Goal: Task Accomplishment & Management: Manage account settings

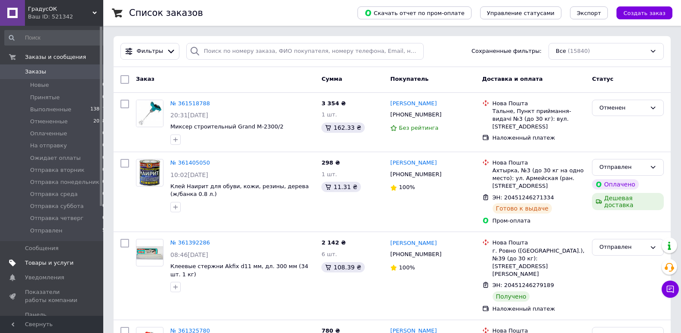
click at [32, 263] on span "Товары и услуги" at bounding box center [49, 263] width 49 height 8
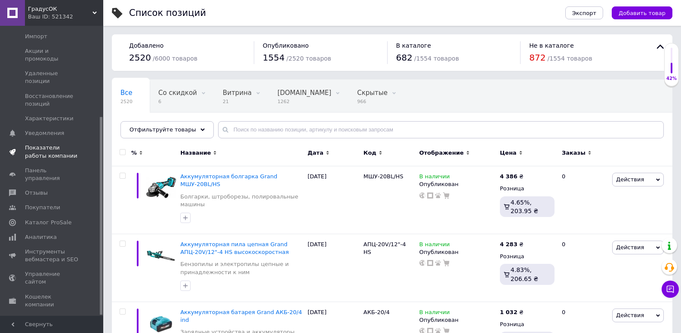
scroll to position [134, 0]
click at [12, 330] on icon at bounding box center [12, 333] width 7 height 7
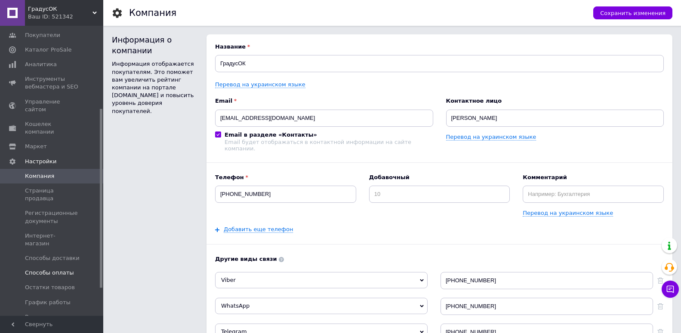
click at [39, 269] on span "Способы оплаты" at bounding box center [49, 273] width 49 height 8
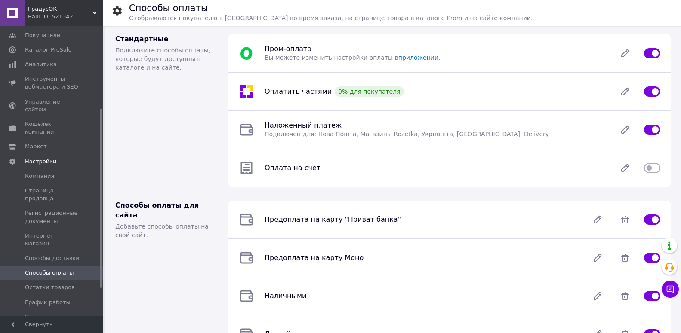
click at [649, 91] on input "checkbox" at bounding box center [652, 91] width 16 height 9
checkbox input "false"
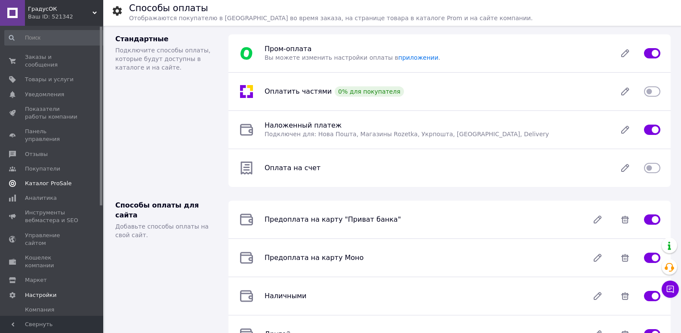
click at [39, 180] on span "Каталог ProSale" at bounding box center [48, 184] width 46 height 8
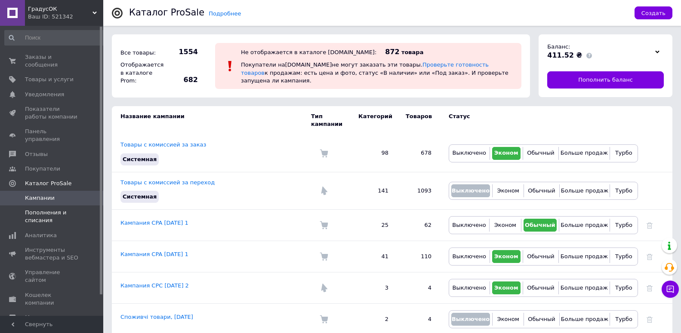
click at [30, 209] on span "Пополнения и списания" at bounding box center [52, 216] width 55 height 15
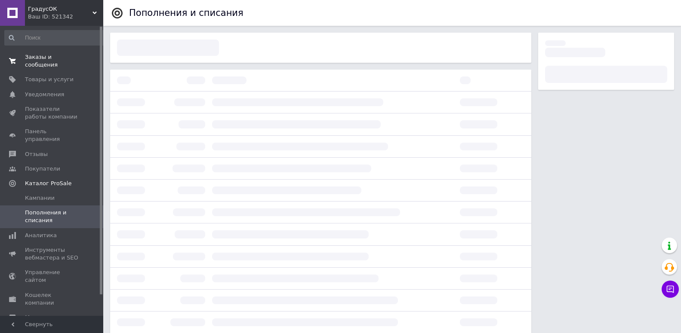
click at [31, 65] on link "Заказы и сообщения 0 0" at bounding box center [55, 61] width 111 height 22
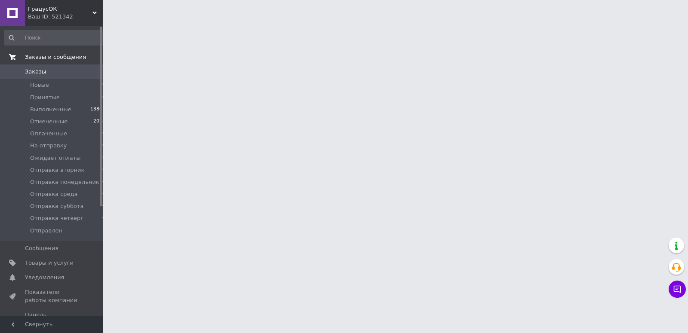
click at [39, 55] on span "Заказы и сообщения" at bounding box center [55, 57] width 61 height 8
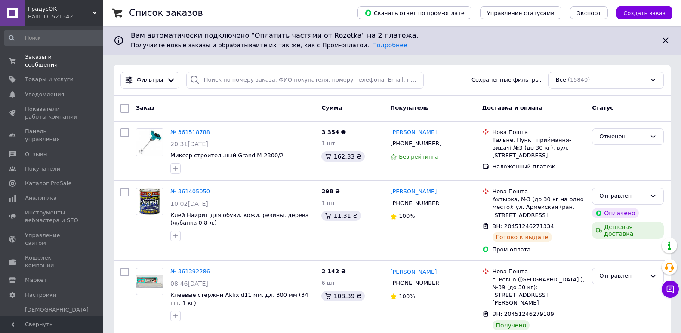
click at [372, 44] on link "Подробнее" at bounding box center [389, 45] width 35 height 7
drag, startPoint x: 668, startPoint y: 37, endPoint x: 521, endPoint y: 40, distance: 146.3
click at [668, 38] on icon at bounding box center [666, 40] width 6 height 6
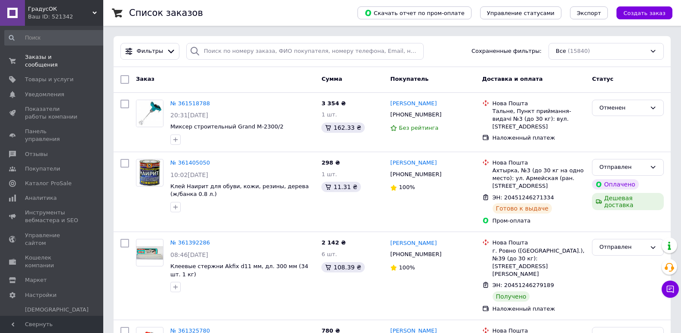
drag, startPoint x: 96, startPoint y: 12, endPoint x: 82, endPoint y: 20, distance: 15.4
click at [96, 13] on use at bounding box center [94, 13] width 4 height 3
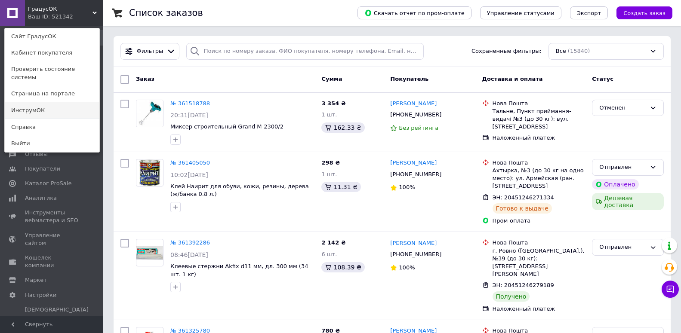
click at [33, 104] on link "ИнструмОК" at bounding box center [52, 110] width 95 height 16
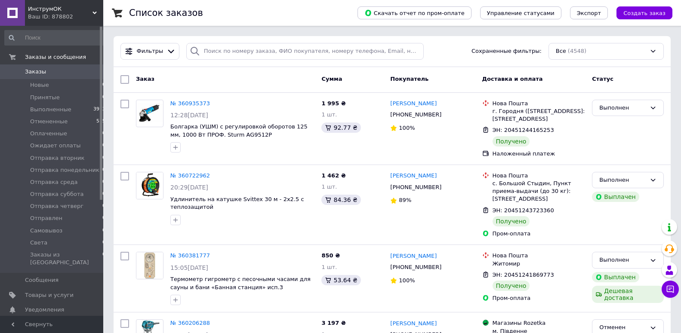
click at [94, 12] on icon at bounding box center [94, 13] width 4 height 4
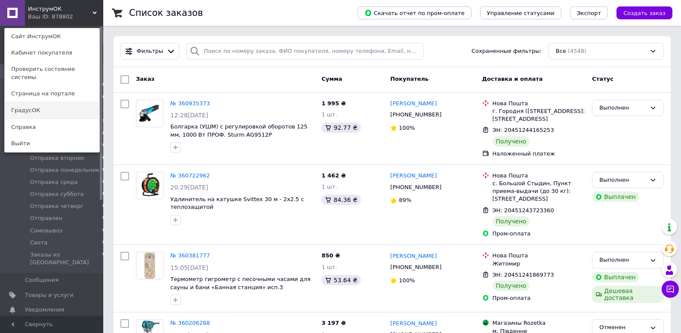
click at [48, 105] on link "ГрадусОК" at bounding box center [52, 110] width 95 height 16
